Goal: Find specific page/section: Locate item on page

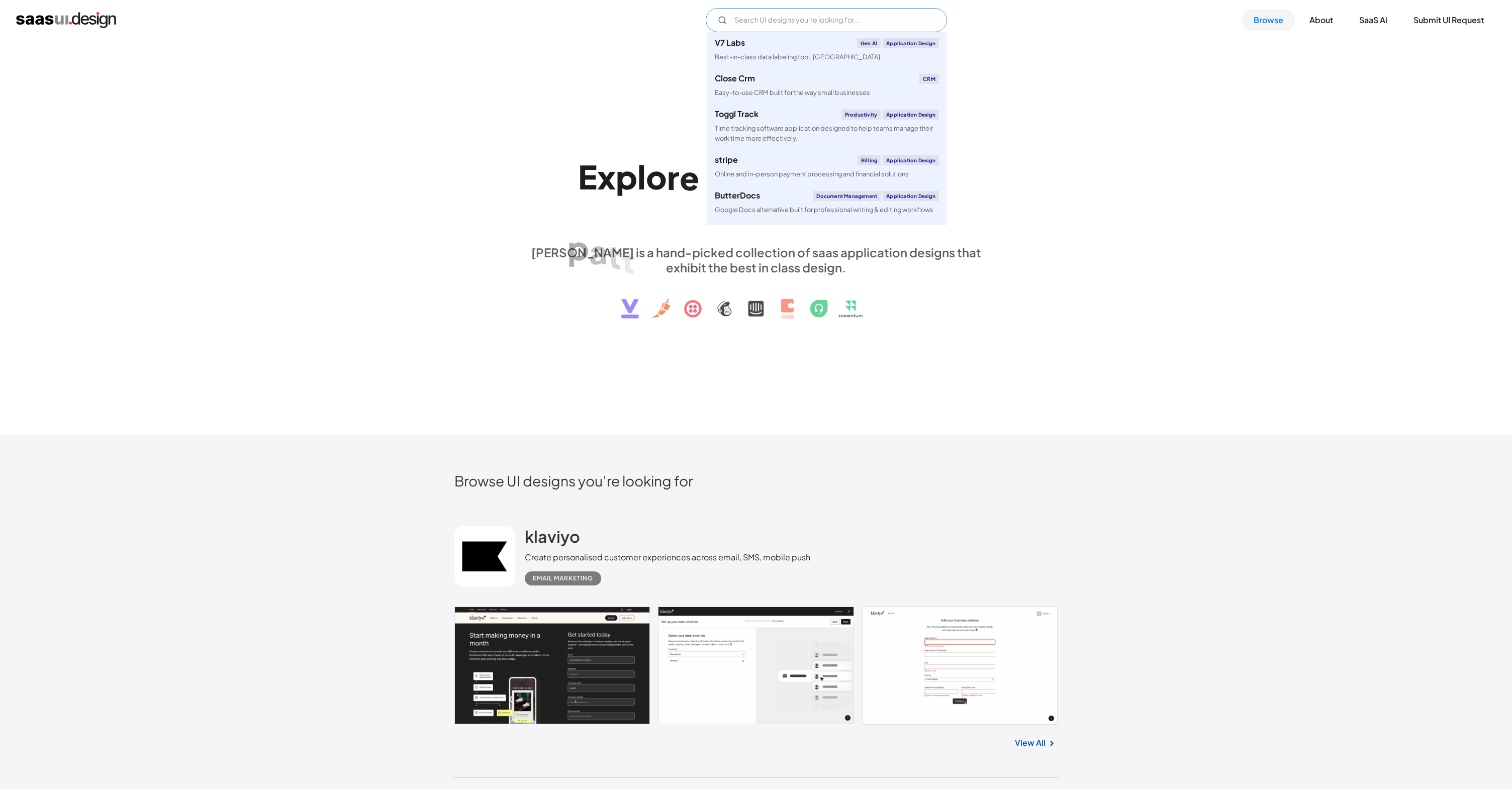
click at [782, 20] on input "Email Form" at bounding box center [826, 20] width 241 height 24
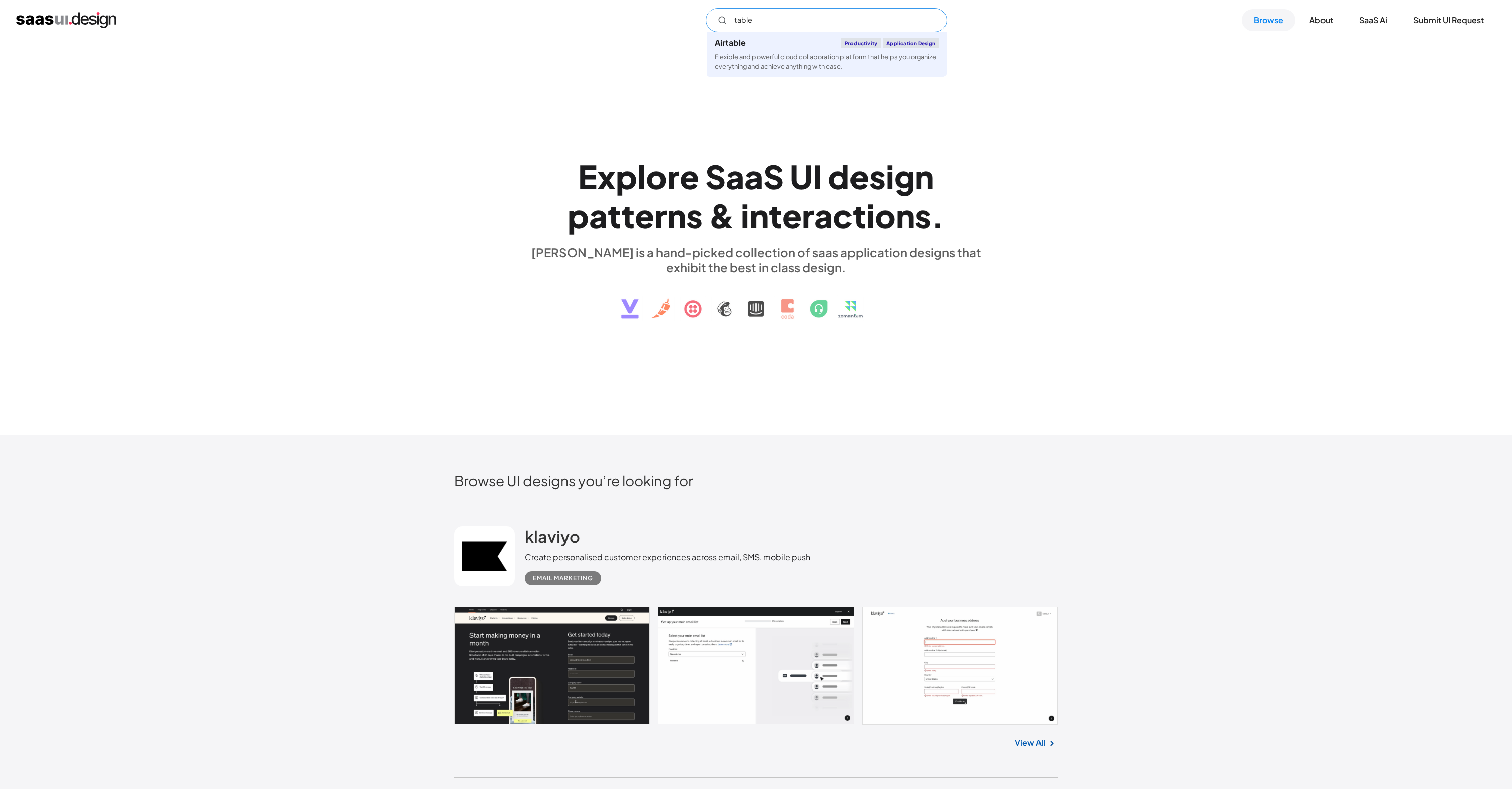
type input "table"
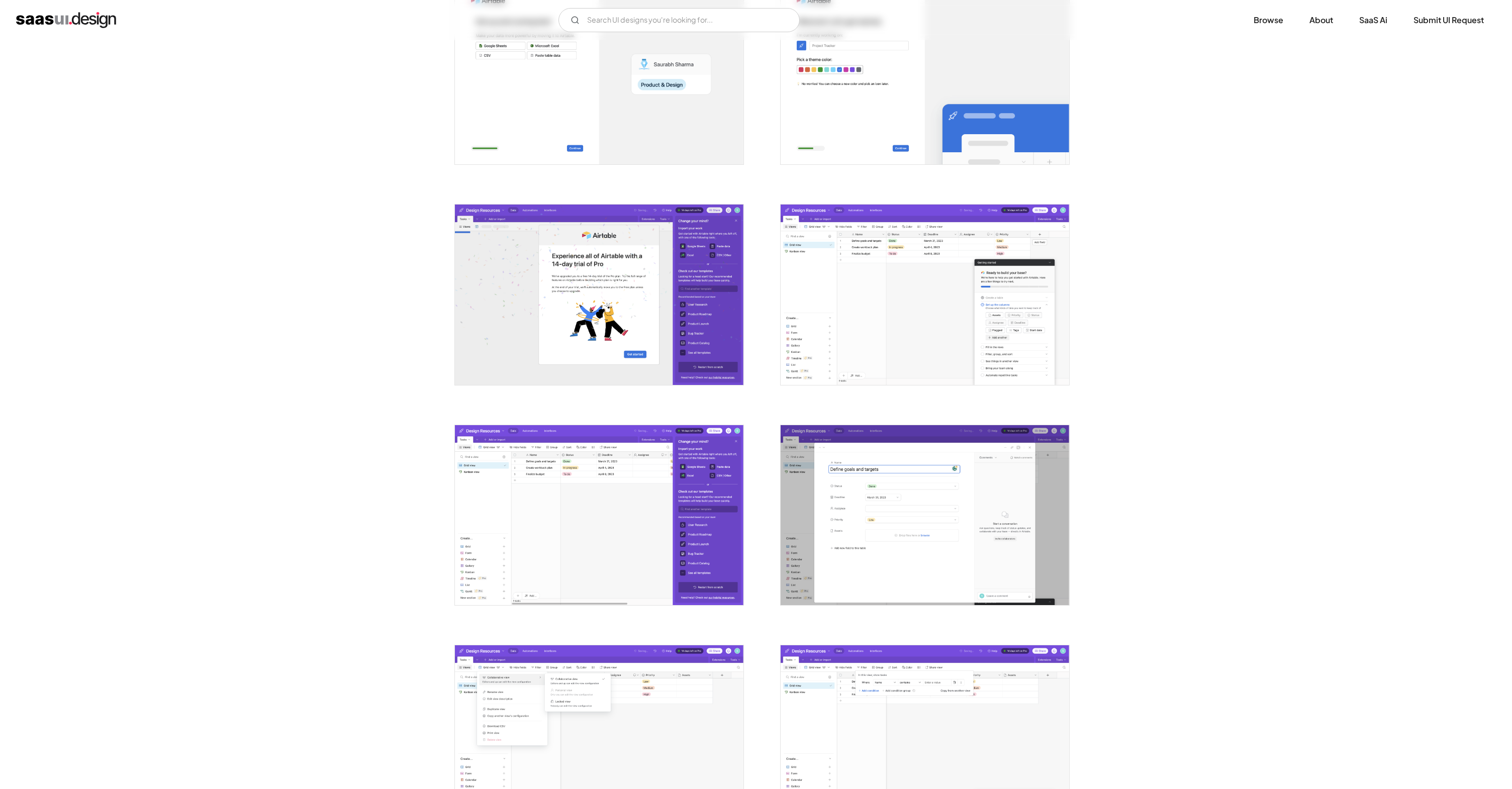
scroll to position [693, 0]
click at [901, 263] on img "open lightbox" at bounding box center [924, 294] width 288 height 181
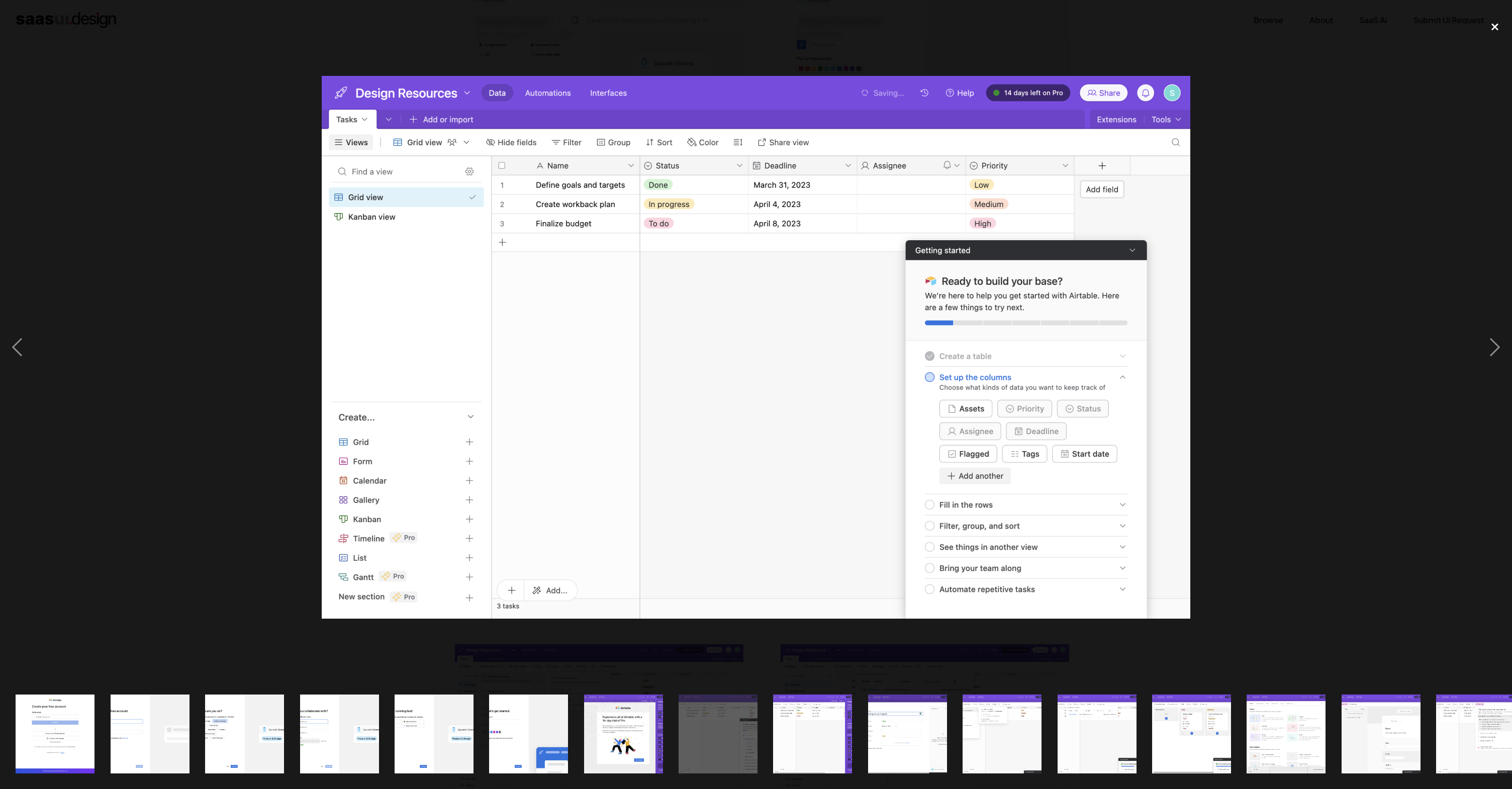
click at [1499, 30] on div "close lightbox" at bounding box center [1495, 27] width 34 height 22
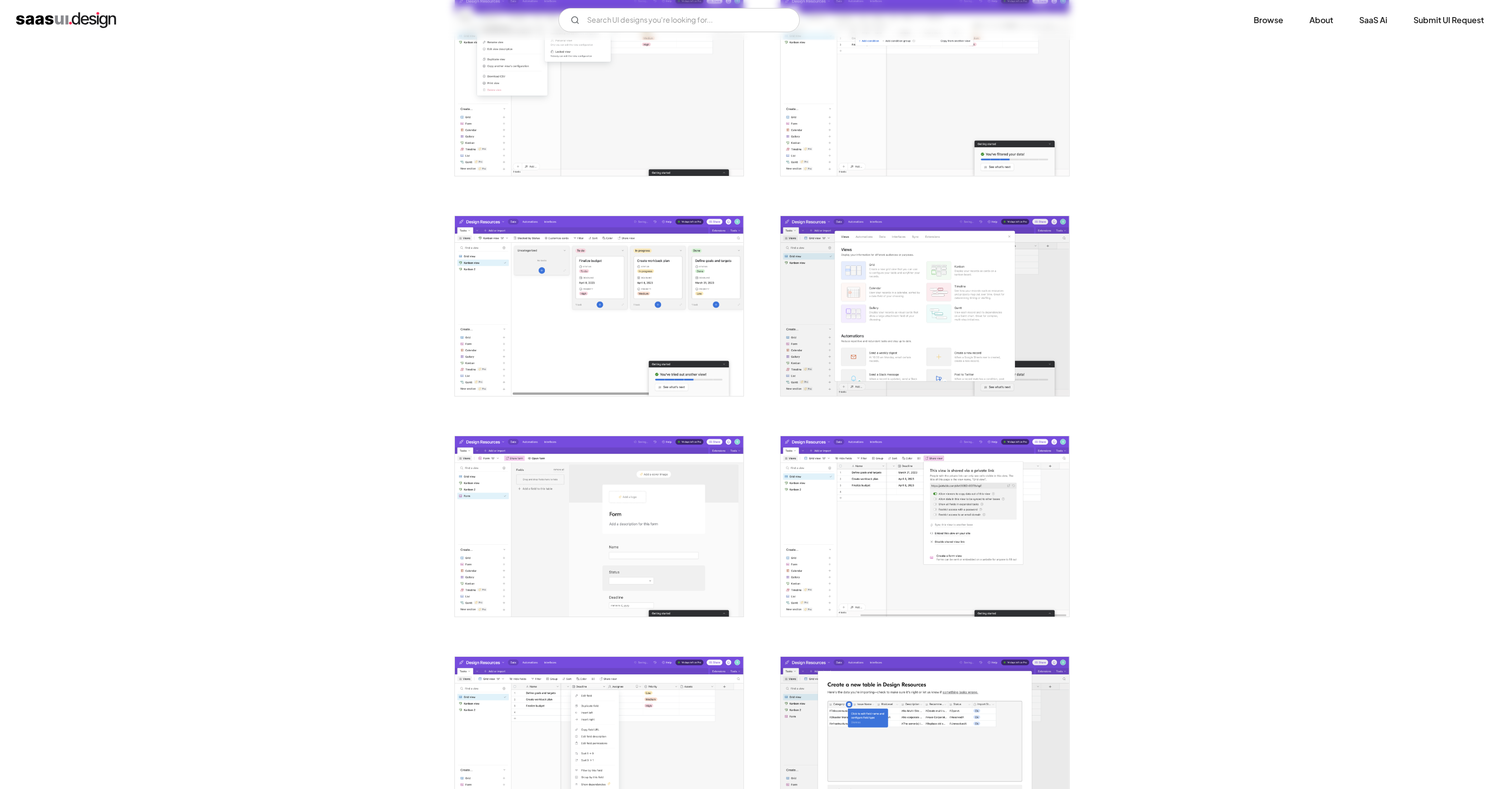
scroll to position [1249, 0]
